Goal: Task Accomplishment & Management: Use online tool/utility

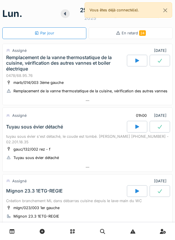
click at [91, 170] on div at bounding box center [88, 167] width 170 height 8
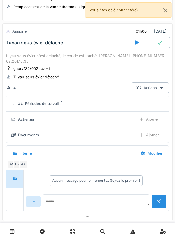
click at [95, 166] on div "AS CV AA" at bounding box center [86, 164] width 157 height 8
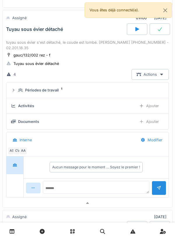
scroll to position [101, 0]
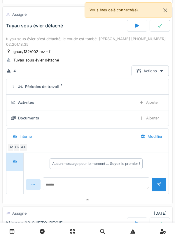
click at [107, 118] on div "Documents" at bounding box center [71, 118] width 121 height 6
click at [54, 120] on div "Documents" at bounding box center [71, 118] width 121 height 6
click at [26, 149] on div "AA" at bounding box center [23, 147] width 8 height 8
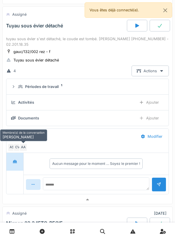
click at [27, 148] on div "AA" at bounding box center [23, 147] width 8 height 8
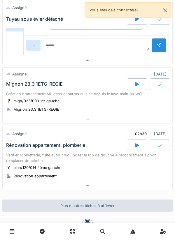
scroll to position [248, 0]
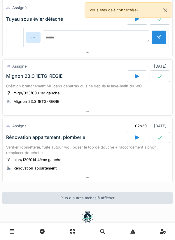
click at [94, 175] on div at bounding box center [88, 178] width 170 height 8
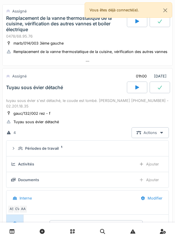
scroll to position [0, 0]
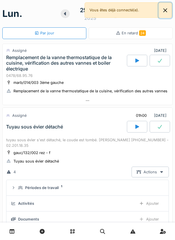
click at [166, 13] on button "Close" at bounding box center [165, 10] width 13 height 15
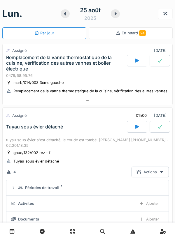
click at [112, 21] on div "25 août 2025" at bounding box center [90, 14] width 59 height 18
click at [110, 20] on div "25 août 2025" at bounding box center [90, 14] width 59 height 18
click at [116, 14] on icon at bounding box center [116, 13] width 2 height 3
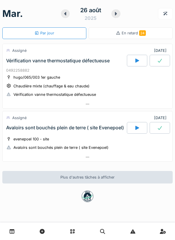
click at [118, 13] on icon at bounding box center [116, 13] width 6 height 5
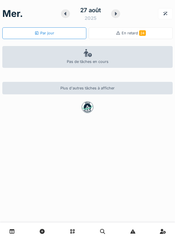
click at [66, 17] on div at bounding box center [65, 13] width 9 height 9
click at [65, 21] on div "26 août 2025" at bounding box center [90, 14] width 59 height 18
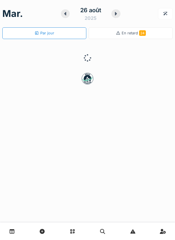
click at [67, 15] on icon at bounding box center [65, 13] width 6 height 5
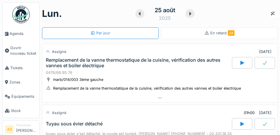
click at [3, 118] on link "Stock" at bounding box center [21, 111] width 37 height 14
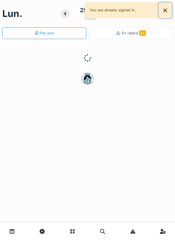
click at [167, 14] on button "Close" at bounding box center [165, 10] width 13 height 15
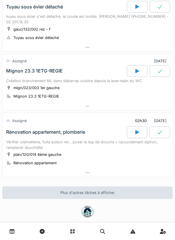
scroll to position [121, 0]
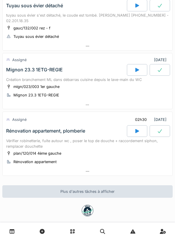
click at [119, 107] on div at bounding box center [88, 105] width 170 height 8
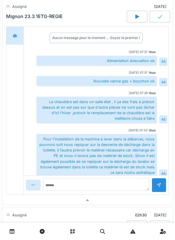
scroll to position [390, 0]
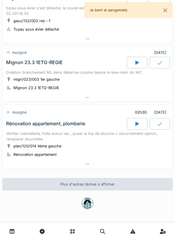
scroll to position [129, 0]
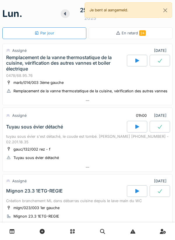
click at [135, 65] on div at bounding box center [137, 61] width 20 height 12
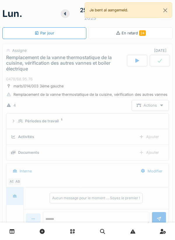
scroll to position [20, 0]
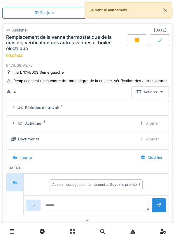
click at [153, 124] on div "Ajouter" at bounding box center [149, 123] width 30 height 11
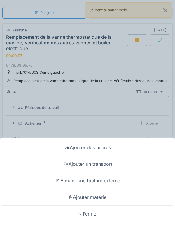
click at [96, 165] on div "Ajouter un transport" at bounding box center [87, 164] width 172 height 17
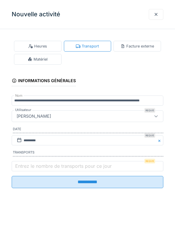
click at [23, 166] on label "Entrez le nombre de transports pour ce jour" at bounding box center [63, 166] width 99 height 7
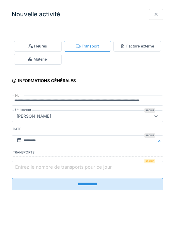
click at [23, 166] on input "Entrez le nombre de transports pour ce jour" at bounding box center [88, 167] width 152 height 12
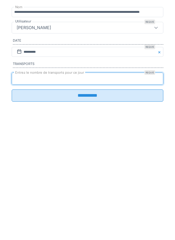
type input "*"
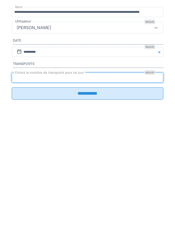
click at [24, 188] on input "**********" at bounding box center [88, 182] width 152 height 12
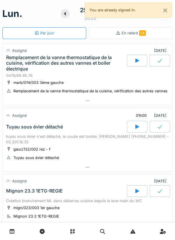
click at [61, 15] on div at bounding box center [65, 13] width 9 height 9
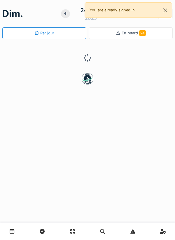
click at [66, 15] on icon at bounding box center [65, 13] width 2 height 3
click at [65, 14] on icon at bounding box center [65, 13] width 6 height 5
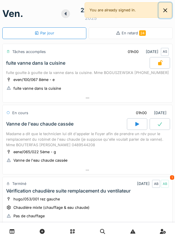
click at [168, 12] on button "Close" at bounding box center [165, 10] width 13 height 15
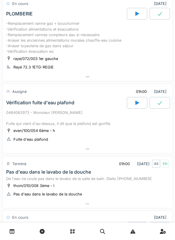
scroll to position [237, 0]
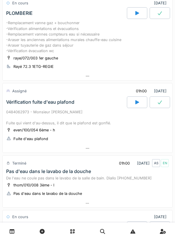
click at [115, 150] on div at bounding box center [88, 148] width 170 height 8
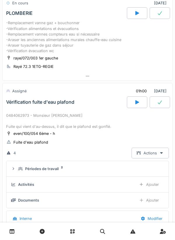
scroll to position [296, 0]
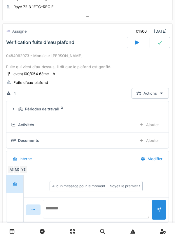
click at [111, 205] on textarea at bounding box center [96, 209] width 106 height 19
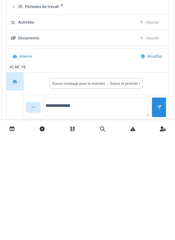
type textarea "**********"
click at [160, 209] on div at bounding box center [159, 207] width 5 height 6
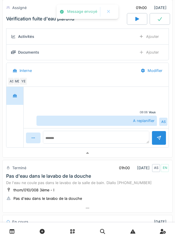
scroll to position [386, 0]
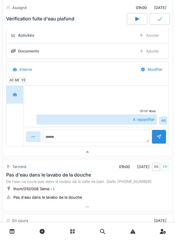
click at [141, 151] on div at bounding box center [88, 152] width 170 height 8
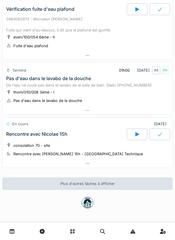
scroll to position [328, 0]
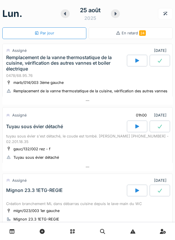
scroll to position [359, 0]
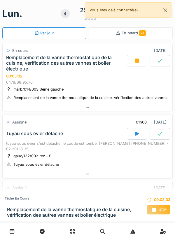
click at [89, 107] on icon at bounding box center [87, 108] width 5 height 4
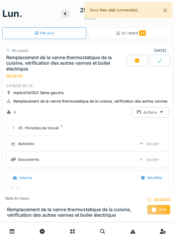
scroll to position [20, 0]
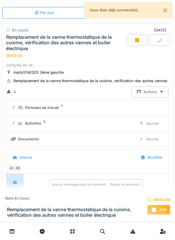
click at [159, 93] on div "Actions" at bounding box center [150, 92] width 37 height 11
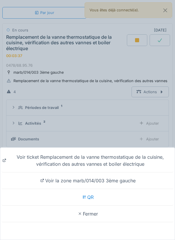
click at [142, 161] on div "Voir ticket Remplacement de la vanne thermostatique de la cuisine, vérification…" at bounding box center [87, 161] width 172 height 24
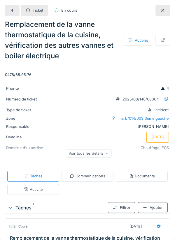
click at [104, 153] on div "Voir tous les détails" at bounding box center [89, 154] width 46 height 8
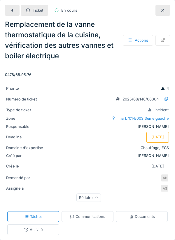
click at [15, 10] on div at bounding box center [12, 10] width 15 height 11
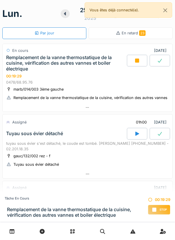
click at [140, 58] on div at bounding box center [137, 61] width 20 height 12
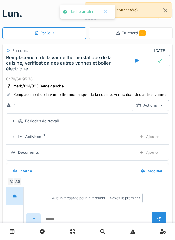
scroll to position [20, 0]
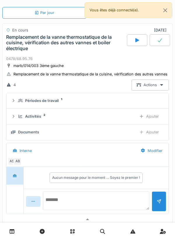
click at [104, 197] on textarea at bounding box center [96, 201] width 106 height 19
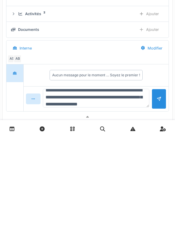
scroll to position [14, 0]
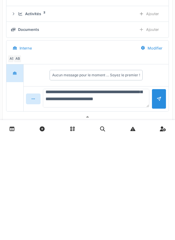
click at [53, 207] on textarea "**********" at bounding box center [96, 201] width 106 height 19
click at [55, 206] on textarea "**********" at bounding box center [96, 201] width 106 height 19
click at [82, 203] on textarea "**********" at bounding box center [96, 201] width 106 height 19
click at [85, 209] on textarea "**********" at bounding box center [96, 201] width 106 height 19
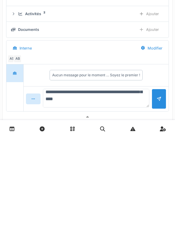
type textarea "**********"
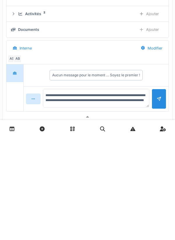
click at [157, 203] on div at bounding box center [159, 202] width 5 height 6
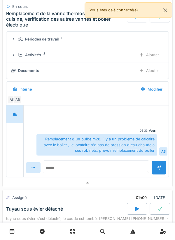
scroll to position [85, 0]
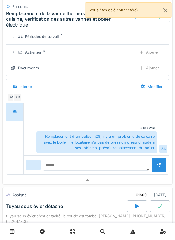
click at [153, 72] on div "Ajouter" at bounding box center [149, 68] width 30 height 11
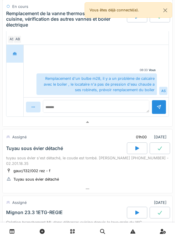
scroll to position [179, 0]
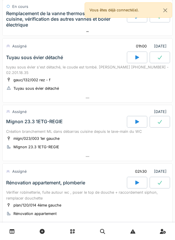
click at [132, 59] on div at bounding box center [137, 58] width 20 height 12
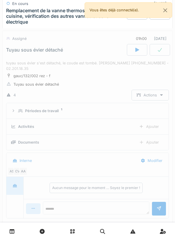
scroll to position [248, 0]
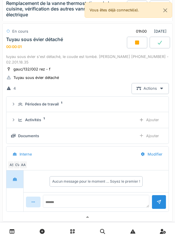
click at [144, 117] on div "Ajouter" at bounding box center [149, 120] width 30 height 11
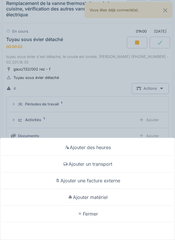
click at [71, 165] on div "Ajouter un transport" at bounding box center [87, 164] width 172 height 17
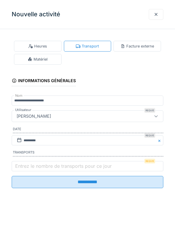
click at [32, 164] on label "Entrez le nombre de transports pour ce jour" at bounding box center [63, 166] width 99 height 7
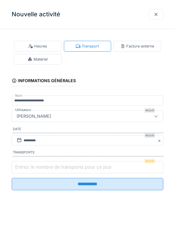
click at [32, 164] on input "Entrez le nombre de transports pour ce jour" at bounding box center [88, 167] width 152 height 12
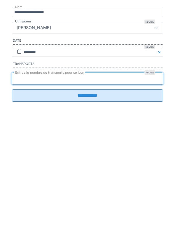
type input "*"
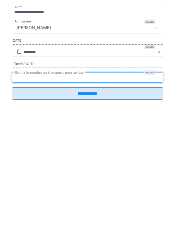
click at [24, 188] on input "**********" at bounding box center [88, 182] width 152 height 12
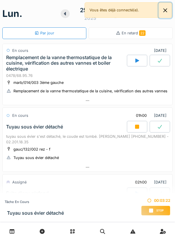
click at [171, 15] on button "Close" at bounding box center [165, 10] width 13 height 15
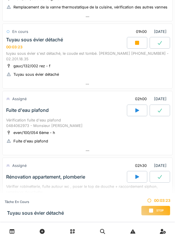
scroll to position [85, 0]
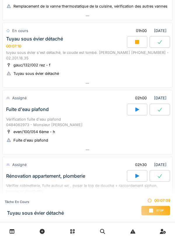
click at [132, 43] on div at bounding box center [137, 42] width 20 height 12
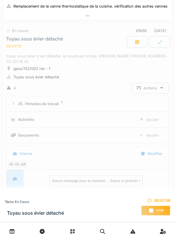
scroll to position [84, 0]
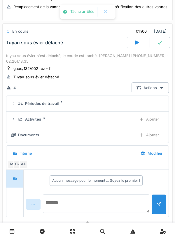
click at [71, 204] on textarea at bounding box center [96, 204] width 106 height 19
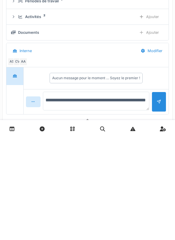
type textarea "**********"
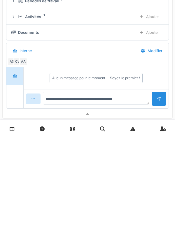
click at [156, 209] on div at bounding box center [159, 202] width 15 height 14
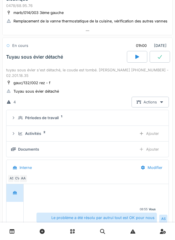
scroll to position [72, 0]
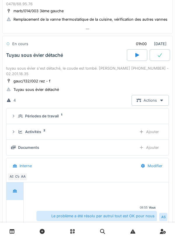
click at [167, 58] on div at bounding box center [160, 55] width 20 height 12
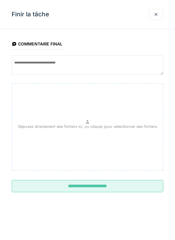
click at [106, 186] on input "**********" at bounding box center [88, 186] width 152 height 12
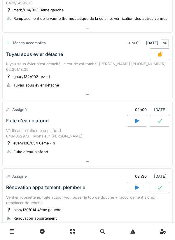
scroll to position [0, 0]
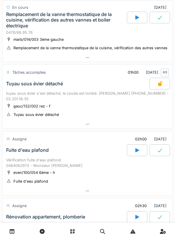
scroll to position [137, 0]
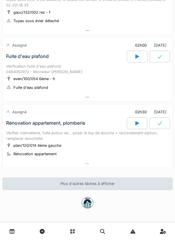
click at [22, 69] on div "Vérification fuite d'eau plafond 0484062973 - Monsieur [PERSON_NAME]" at bounding box center [87, 69] width 163 height 11
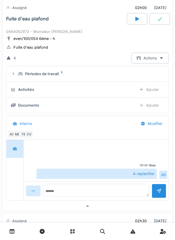
scroll to position [199, 0]
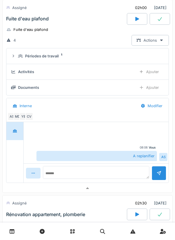
click at [17, 123] on div at bounding box center [14, 131] width 17 height 18
click at [18, 113] on div "MD" at bounding box center [17, 117] width 8 height 8
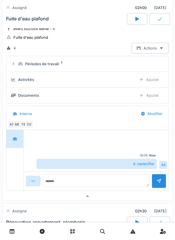
click at [20, 123] on div "YE" at bounding box center [23, 124] width 8 height 8
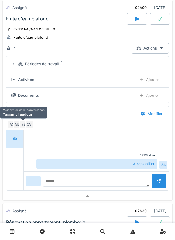
click at [31, 123] on div "CV" at bounding box center [29, 124] width 8 height 8
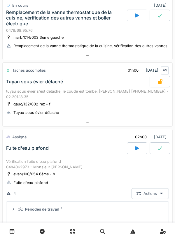
scroll to position [106, 0]
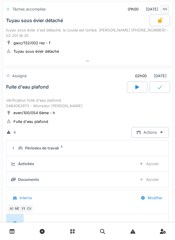
click at [132, 85] on div at bounding box center [137, 87] width 20 height 12
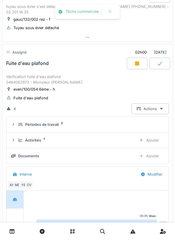
scroll to position [151, 0]
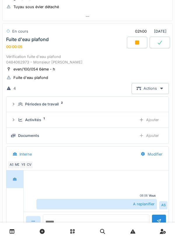
click at [115, 116] on div "Activités 1 Ajouter" at bounding box center [87, 120] width 153 height 11
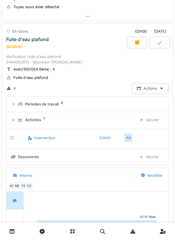
click at [152, 117] on div "Ajouter" at bounding box center [149, 120] width 30 height 11
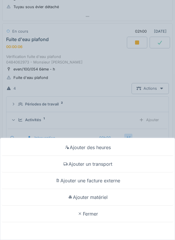
click at [108, 161] on div "Ajouter un transport" at bounding box center [87, 164] width 172 height 17
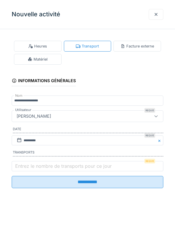
click at [75, 165] on label "Entrez le nombre de transports pour ce jour" at bounding box center [63, 166] width 99 height 7
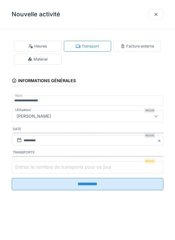
click at [75, 165] on input "Entrez le nombre de transports pour ce jour" at bounding box center [88, 167] width 152 height 12
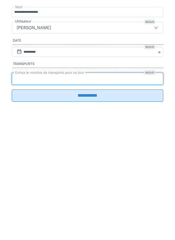
type input "*"
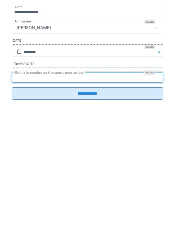
click at [83, 185] on input "**********" at bounding box center [88, 182] width 152 height 12
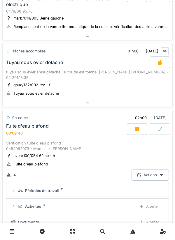
scroll to position [0, 0]
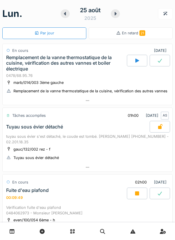
click at [66, 15] on icon at bounding box center [65, 13] width 6 height 5
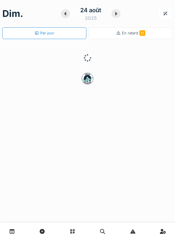
click at [66, 14] on icon at bounding box center [65, 13] width 6 height 5
click at [66, 14] on icon at bounding box center [65, 13] width 2 height 3
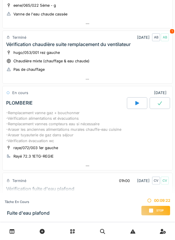
scroll to position [146, 0]
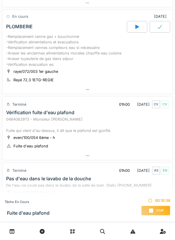
click at [106, 86] on div at bounding box center [88, 89] width 170 height 8
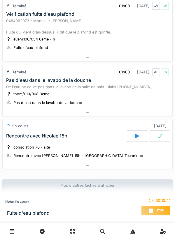
scroll to position [451, 0]
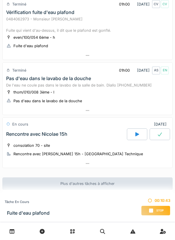
click at [106, 130] on div "Rencontre avec Nicolae 15h" at bounding box center [66, 135] width 122 height 12
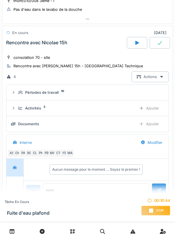
scroll to position [540, 0]
